Goal: Transaction & Acquisition: Purchase product/service

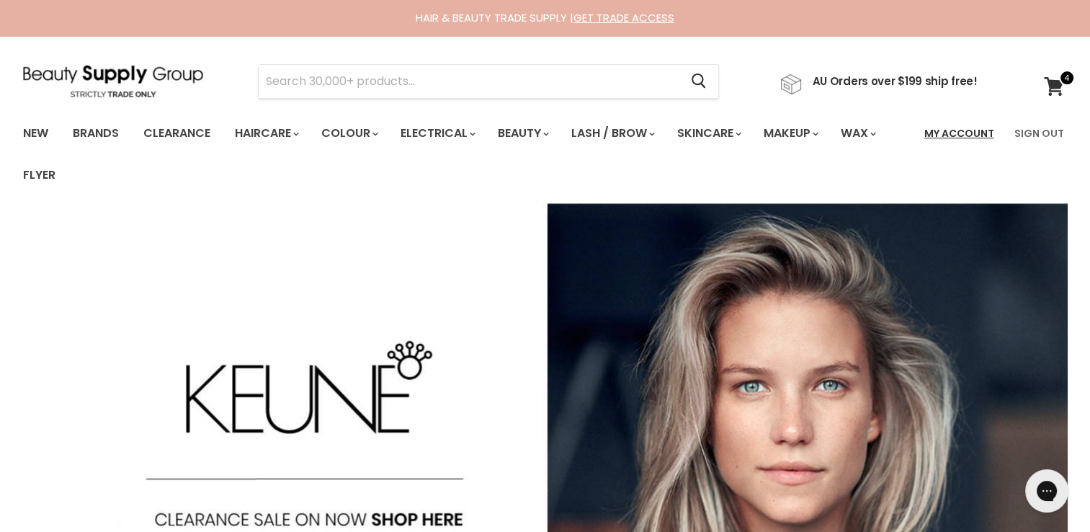
click at [949, 127] on link "My Account" at bounding box center [958, 133] width 87 height 30
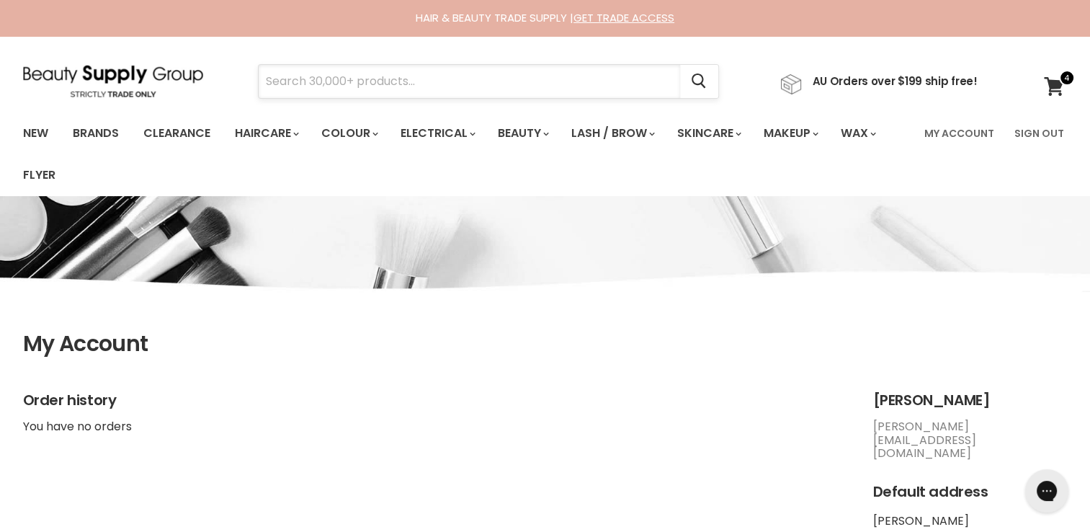
click at [403, 84] on input "Search" at bounding box center [469, 81] width 421 height 33
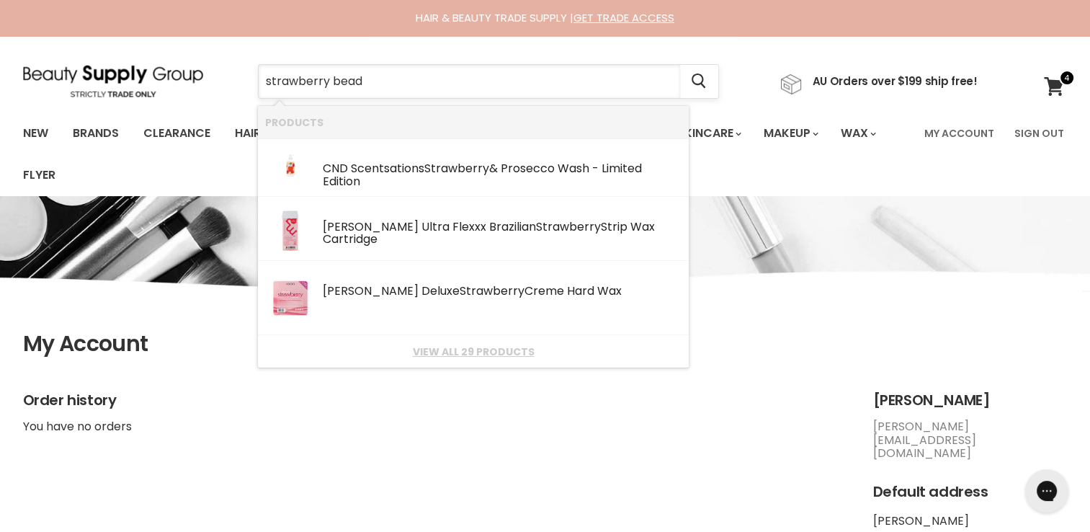
type input "strawberry beads"
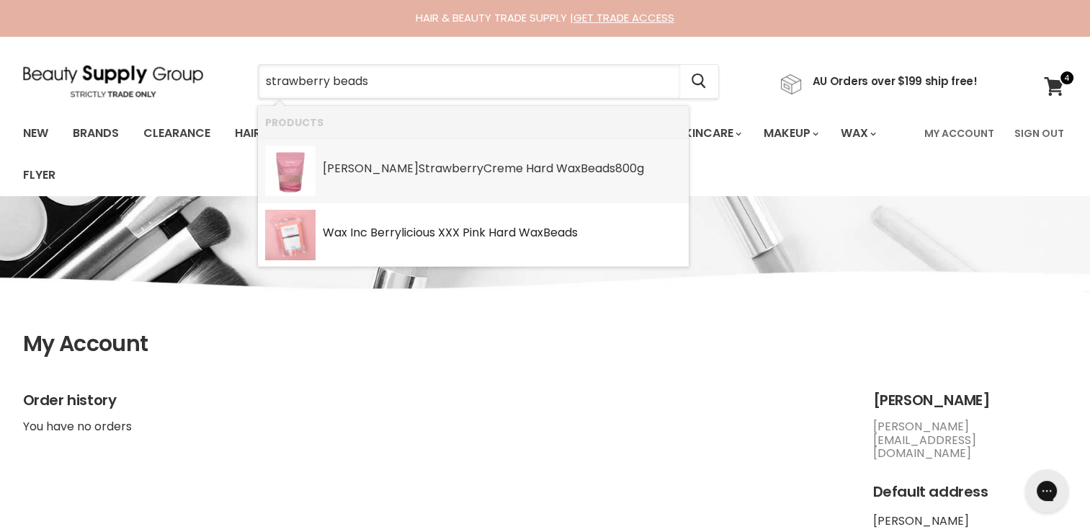
click at [469, 189] on link "Caron Strawberry Creme Hard Wax Beads 800g SKU: 877365008343 Caron" at bounding box center [473, 170] width 416 height 50
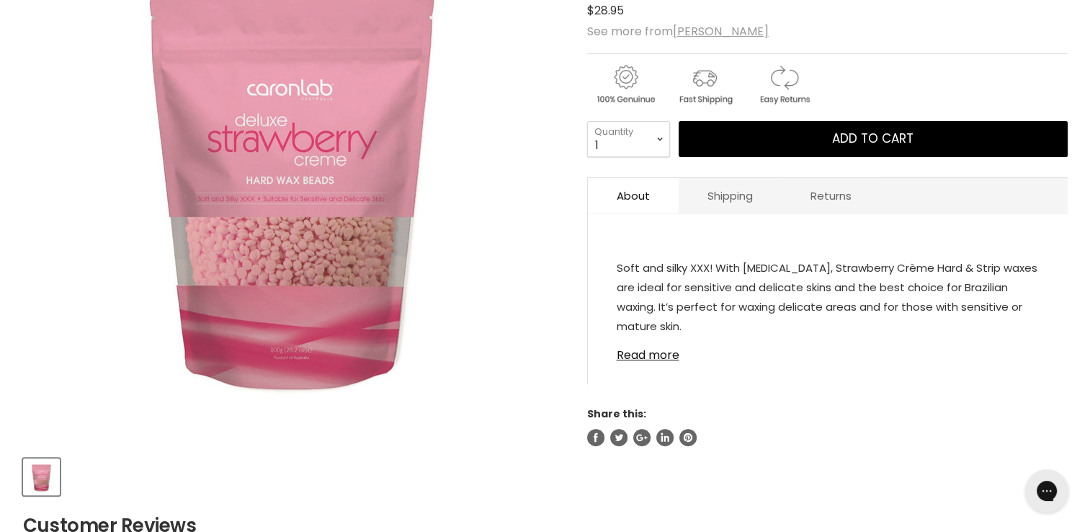
scroll to position [314, 0]
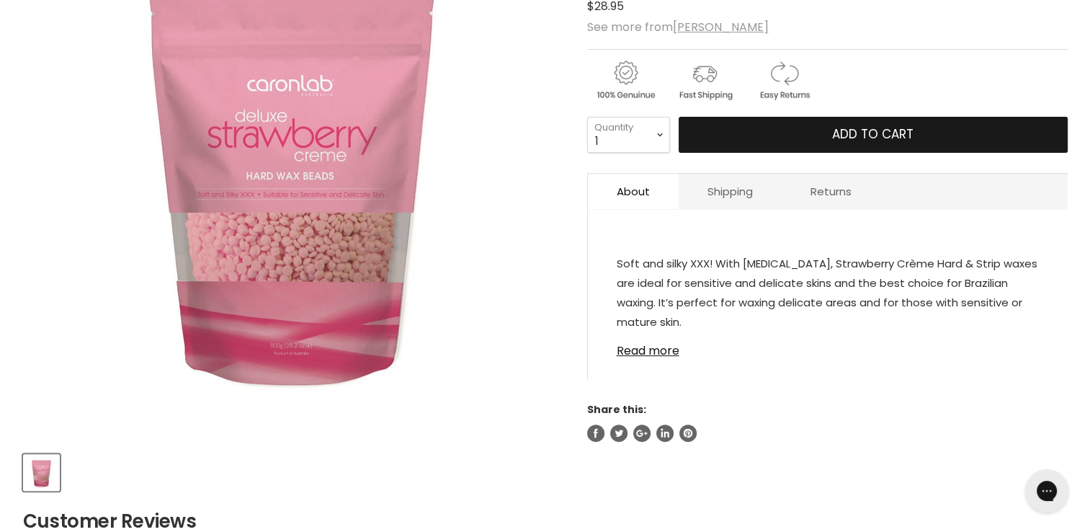
click at [839, 125] on span "Add to cart" at bounding box center [872, 133] width 81 height 17
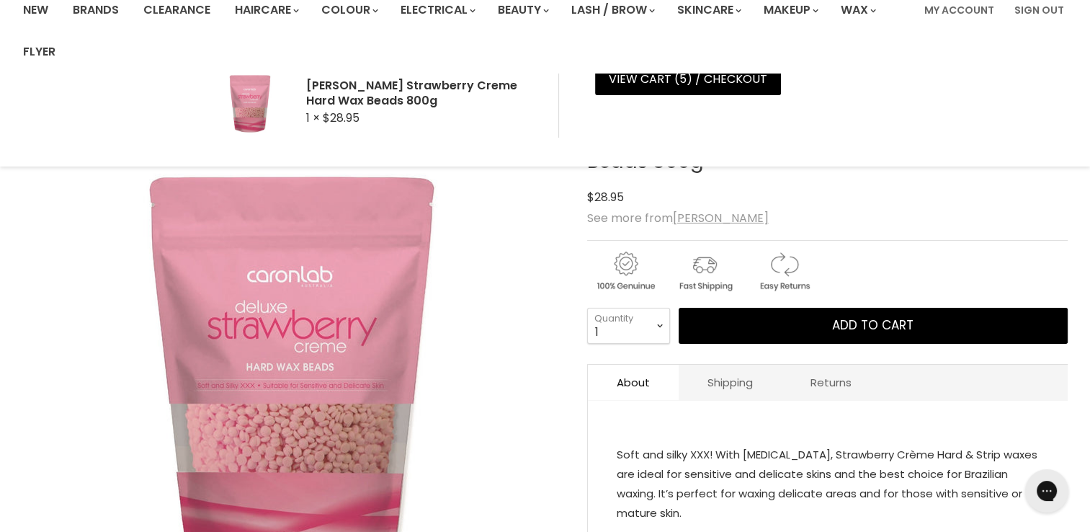
scroll to position [0, 0]
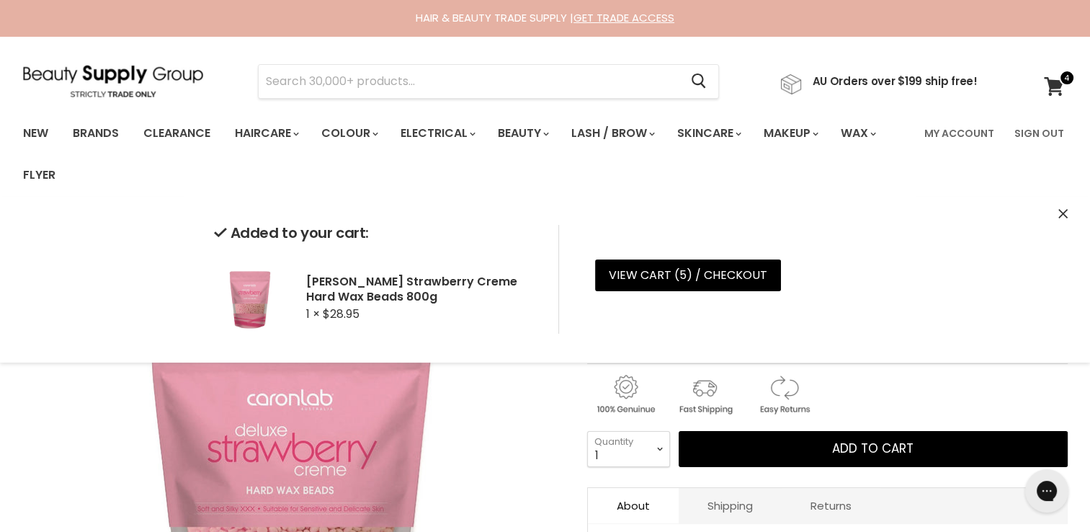
click at [1058, 212] on icon "Close" at bounding box center [1062, 213] width 9 height 9
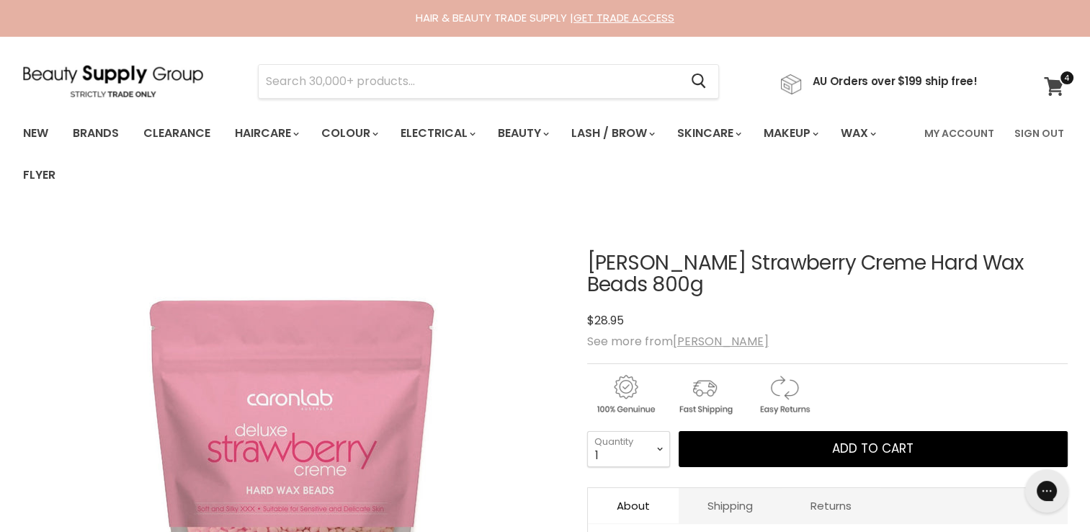
click at [1052, 95] on icon at bounding box center [1054, 86] width 20 height 19
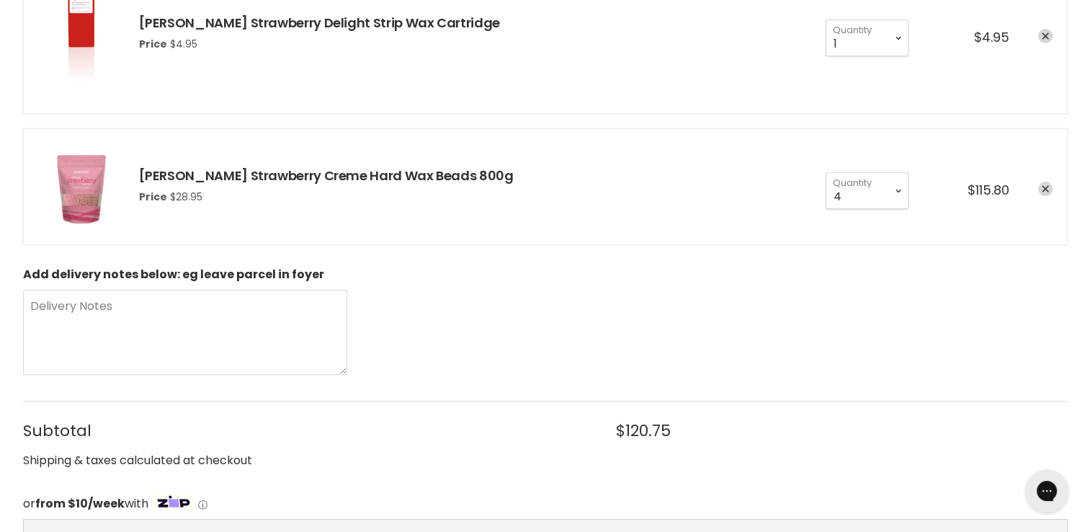
scroll to position [339, 0]
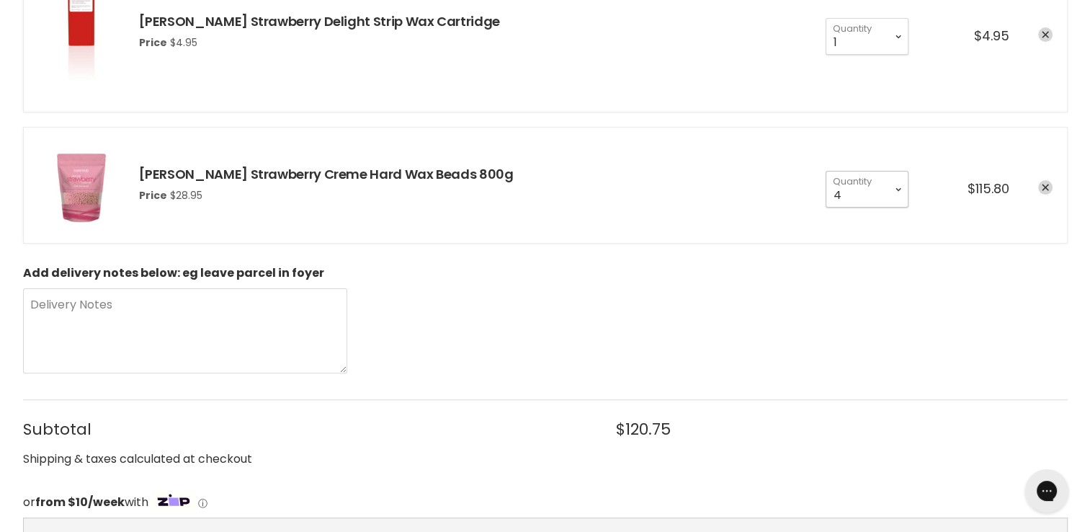
click at [887, 186] on select "1 2 3 4 5 6 7 8 9 10+" at bounding box center [866, 189] width 83 height 36
select select "3"
click at [825, 171] on select "1 2 3 4 5 6 7 8 9 10+" at bounding box center [866, 189] width 83 height 36
type input "3"
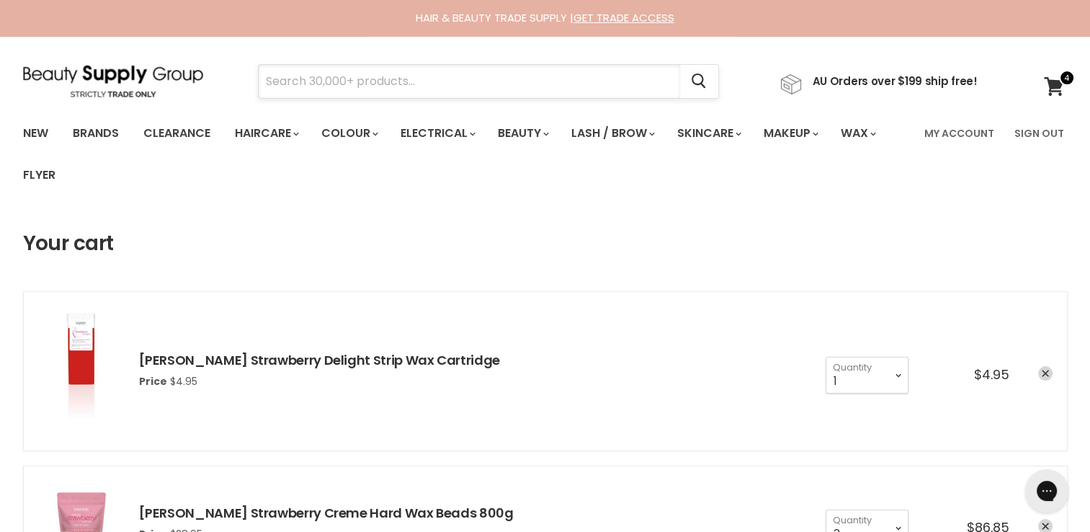
click at [354, 94] on input "Search" at bounding box center [469, 81] width 421 height 33
paste input "k18 detox shampoo"
type input "k18 detox shampoo"
